Goal: Task Accomplishment & Management: Use online tool/utility

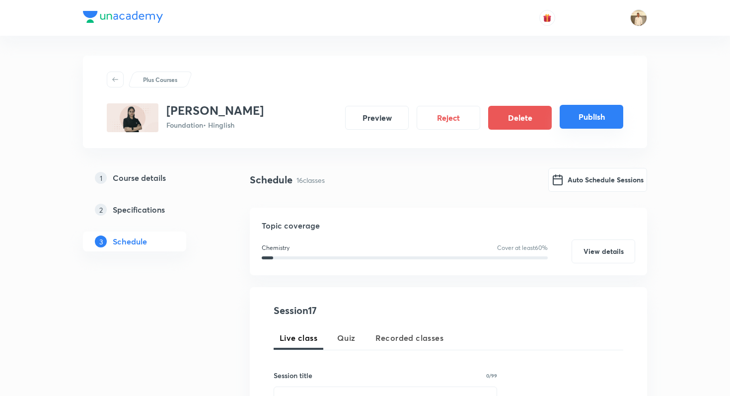
click at [591, 121] on button "Publish" at bounding box center [591, 117] width 64 height 24
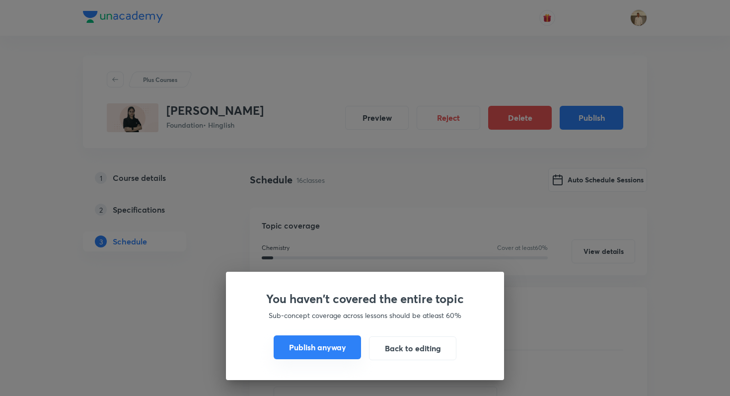
click at [329, 350] on button "Publish anyway" at bounding box center [316, 347] width 87 height 24
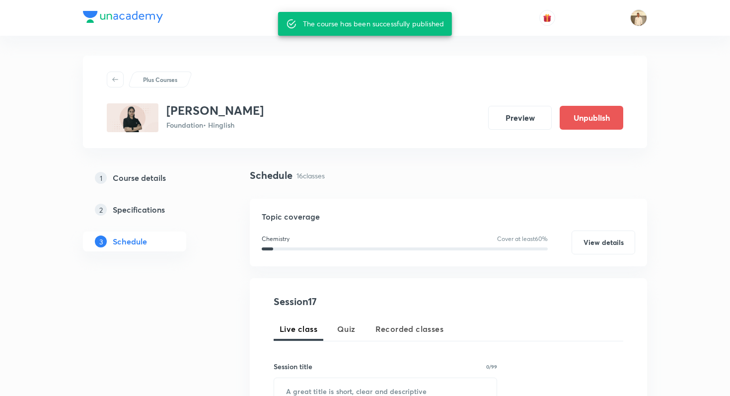
click at [256, 35] on div at bounding box center [365, 18] width 564 height 36
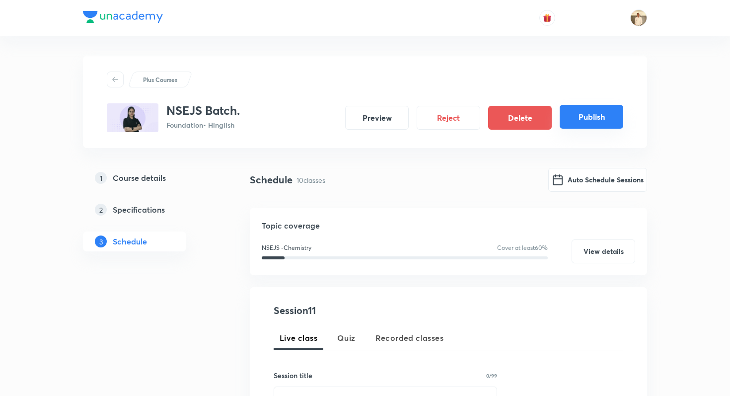
click at [596, 111] on button "Publish" at bounding box center [591, 117] width 64 height 24
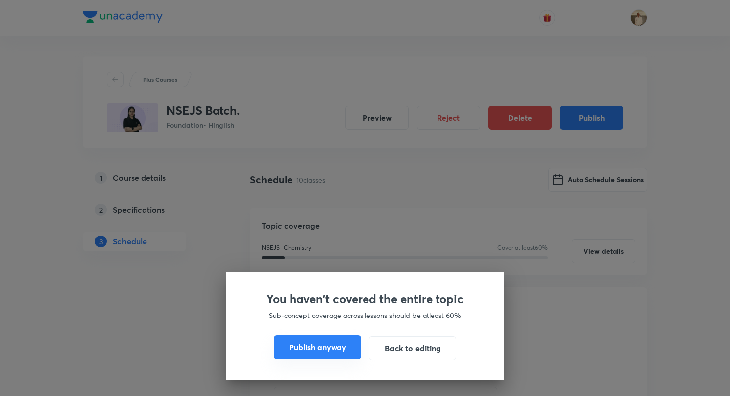
click at [347, 339] on button "Publish anyway" at bounding box center [316, 347] width 87 height 24
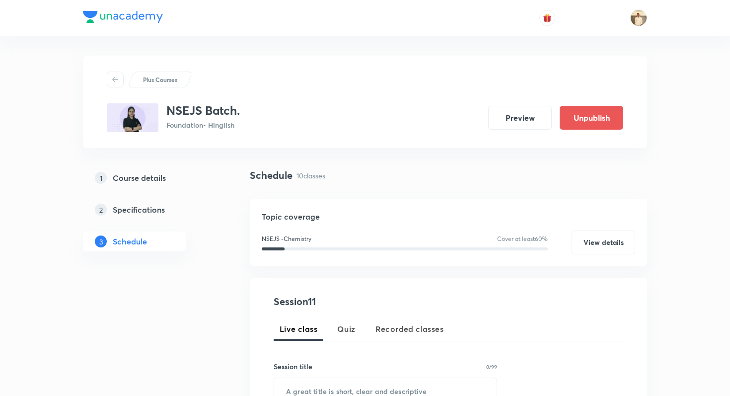
click at [267, 25] on div at bounding box center [365, 18] width 564 height 36
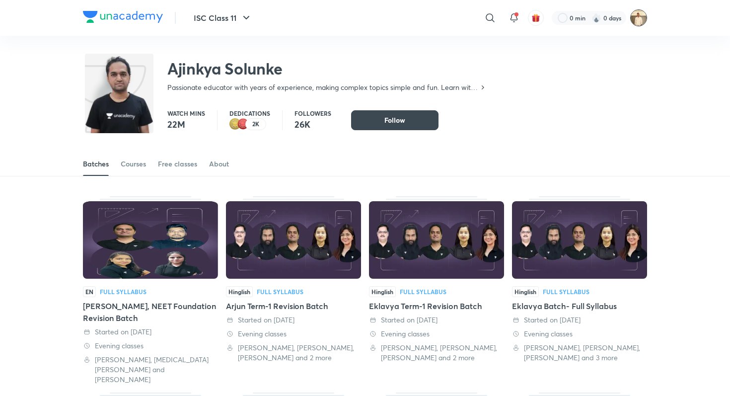
click at [633, 16] on img at bounding box center [638, 17] width 17 height 17
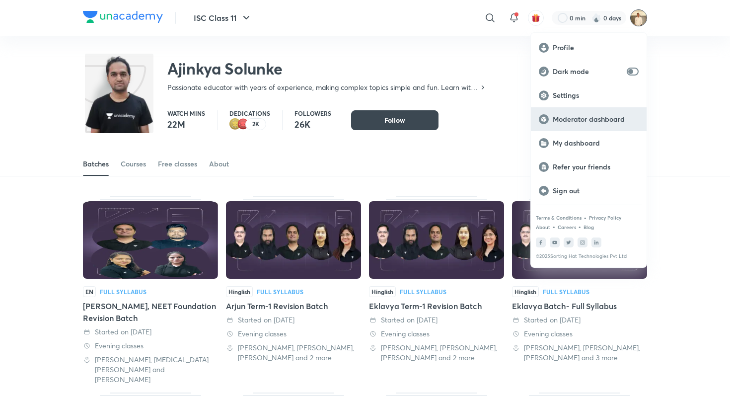
click at [595, 123] on p "Moderator dashboard" at bounding box center [595, 119] width 86 height 9
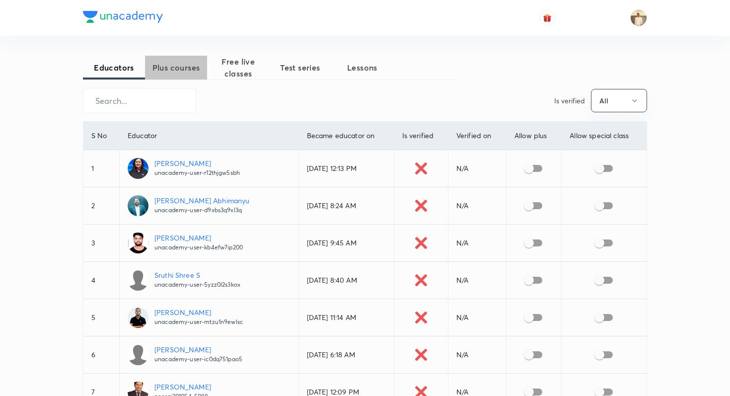
click at [201, 72] on span "Plus courses" at bounding box center [176, 68] width 62 height 12
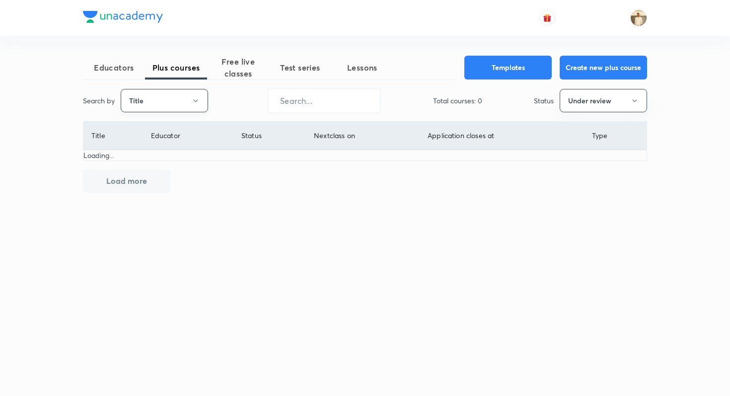
click at [192, 102] on icon "button" at bounding box center [196, 101] width 8 height 8
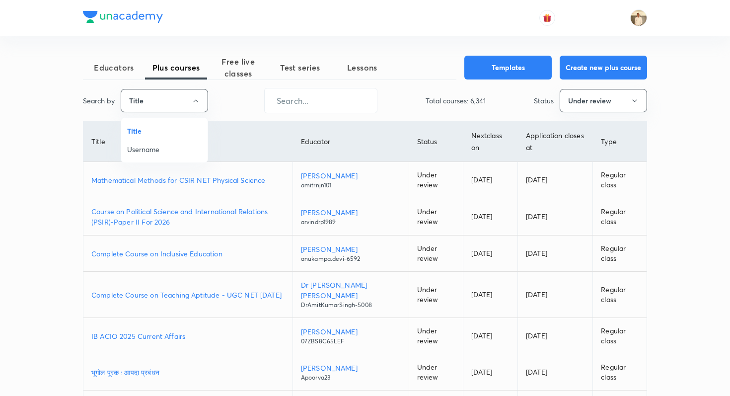
click at [176, 145] on span "Username" at bounding box center [164, 149] width 74 height 10
click at [286, 99] on input "text" at bounding box center [321, 100] width 112 height 25
